Goal: Transaction & Acquisition: Purchase product/service

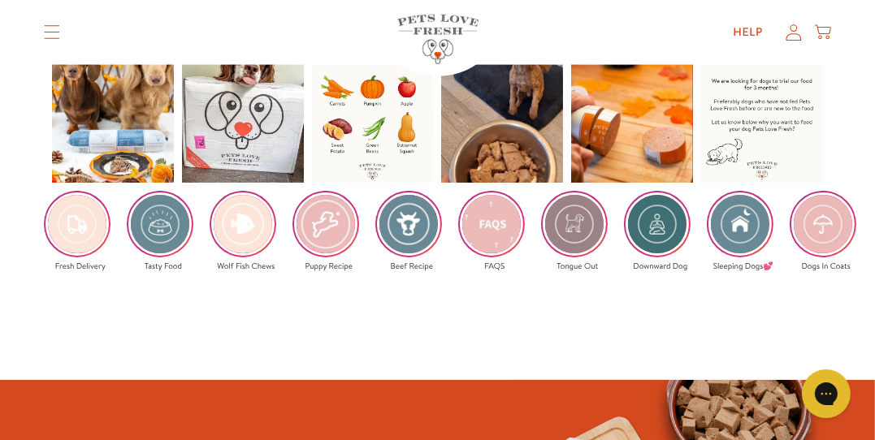
scroll to position [2404, 0]
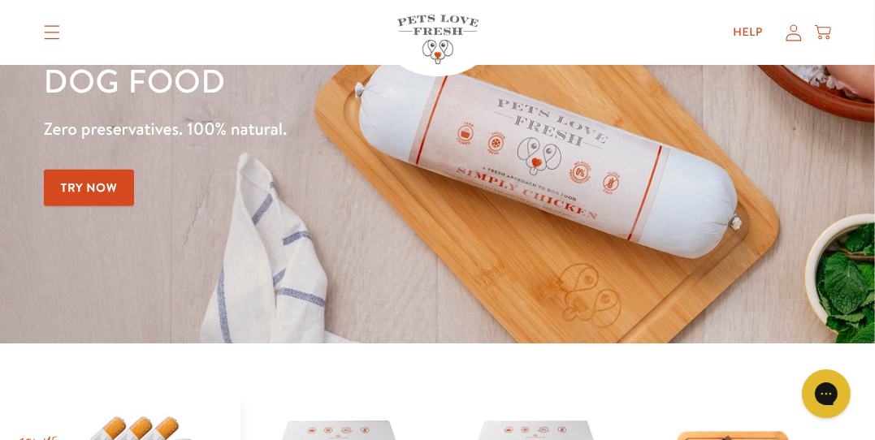
scroll to position [227, 0]
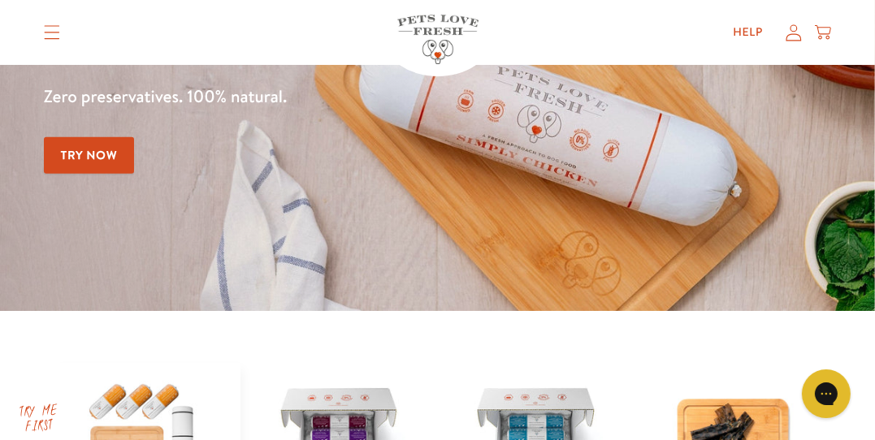
click at [133, 154] on link "Try Now" at bounding box center [89, 155] width 91 height 37
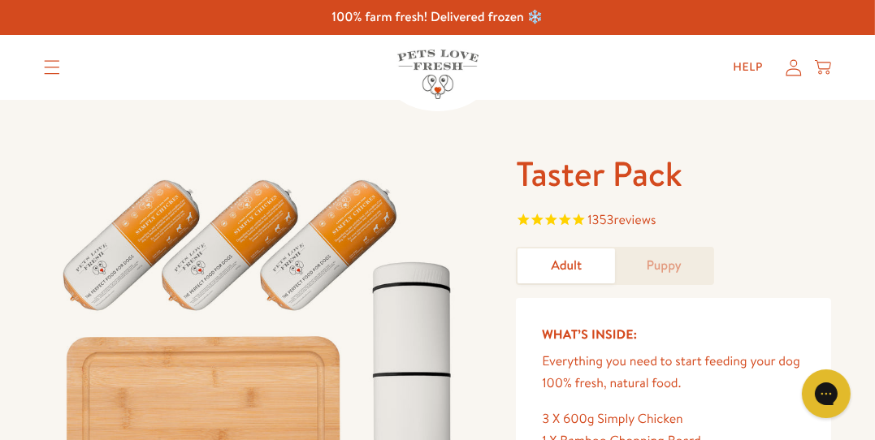
click at [494, 259] on div at bounding box center [273, 432] width 459 height 561
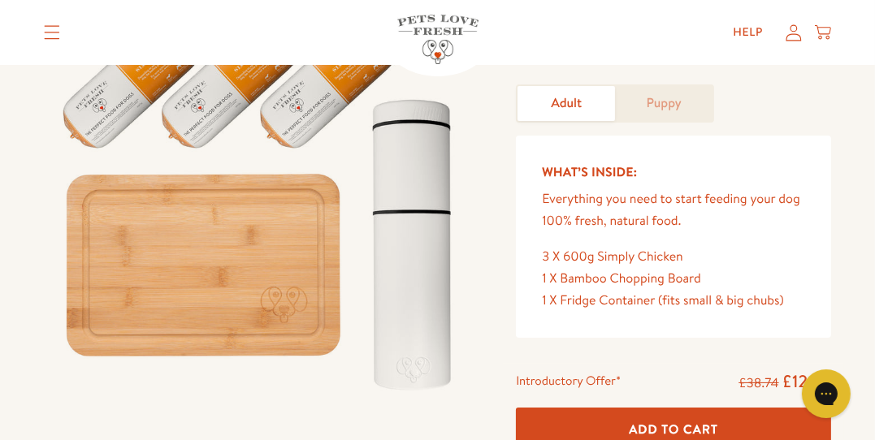
scroll to position [130, 0]
